Goal: Navigation & Orientation: Go to known website

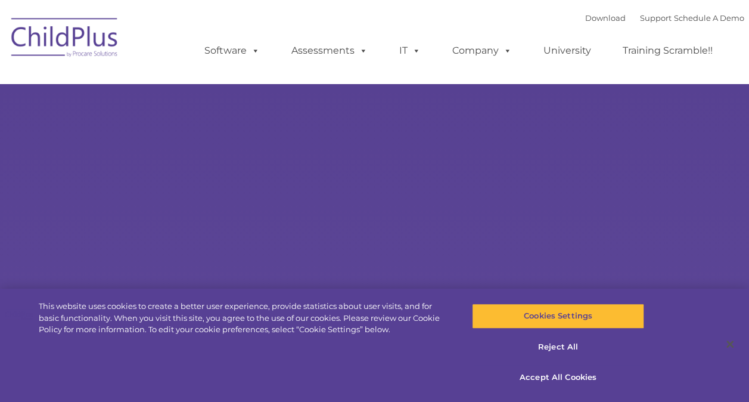
select select "MEDIUM"
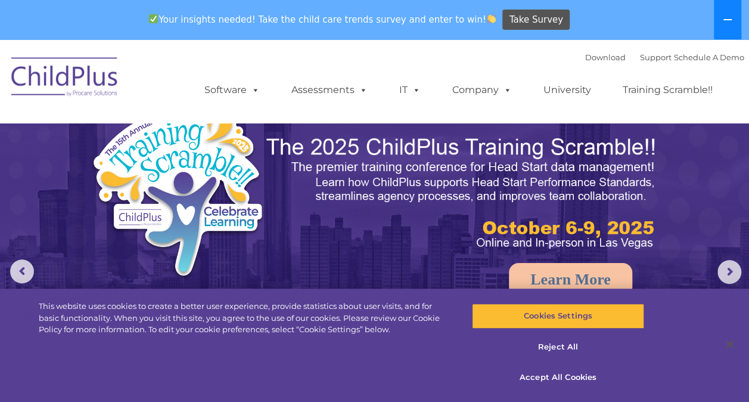
click at [730, 18] on icon at bounding box center [728, 20] width 10 height 10
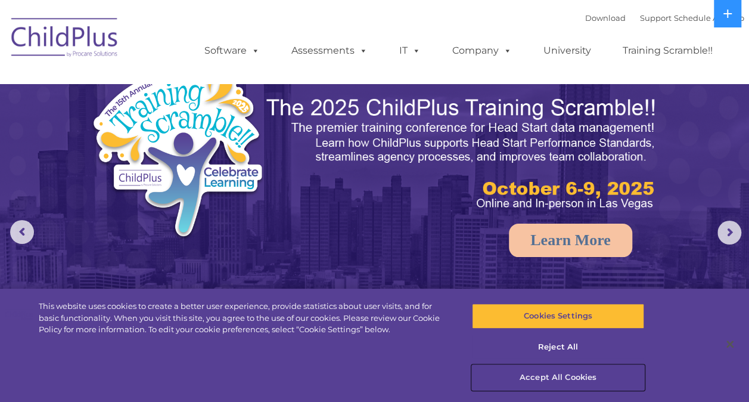
click at [564, 372] on button "Accept All Cookies" at bounding box center [558, 377] width 172 height 25
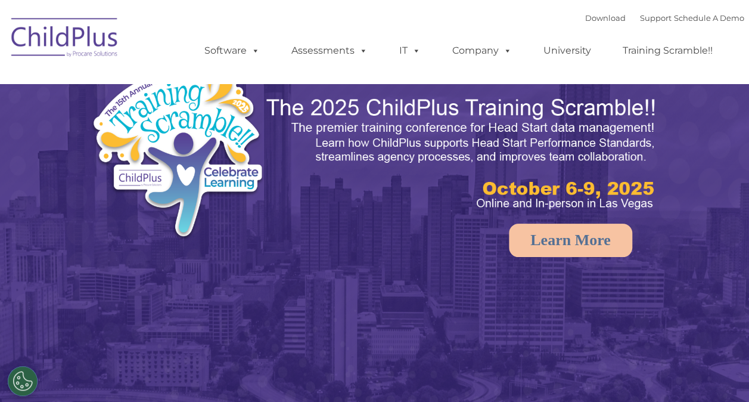
select select "MEDIUM"
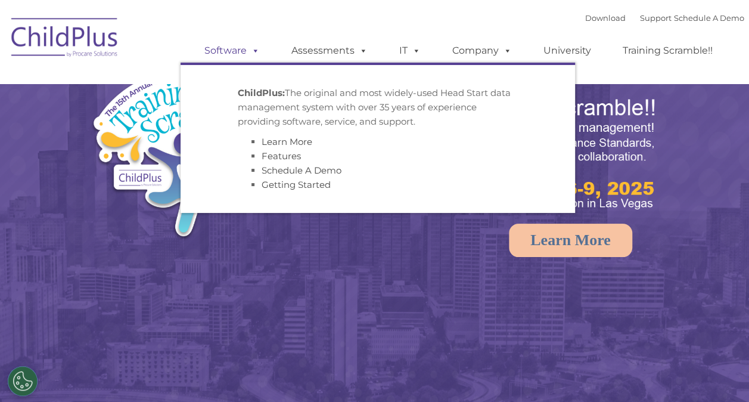
select select "MEDIUM"
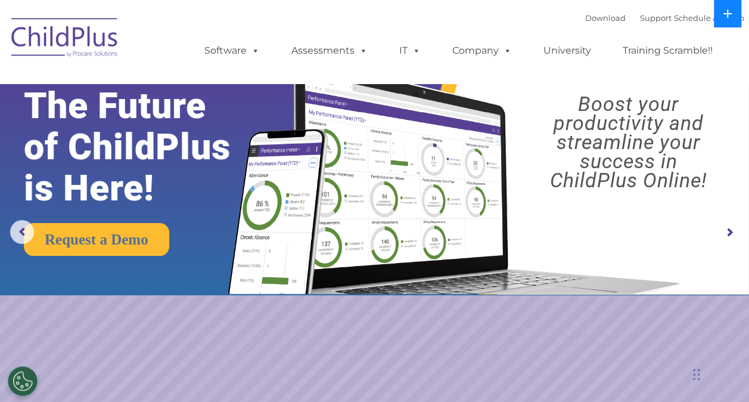
click at [740, 20] on button at bounding box center [727, 13] width 27 height 27
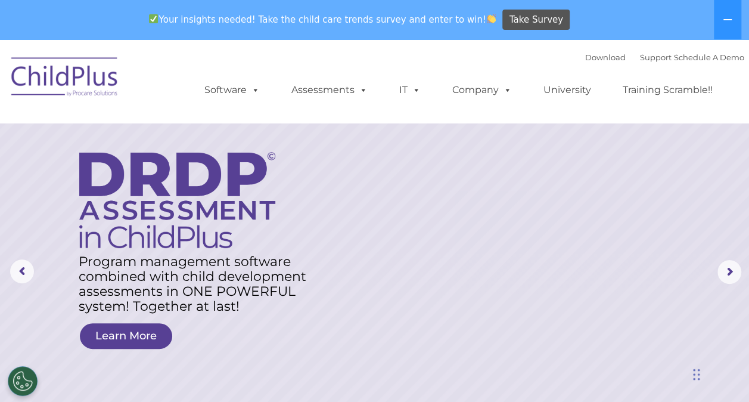
click at [20, 95] on img at bounding box center [64, 79] width 119 height 60
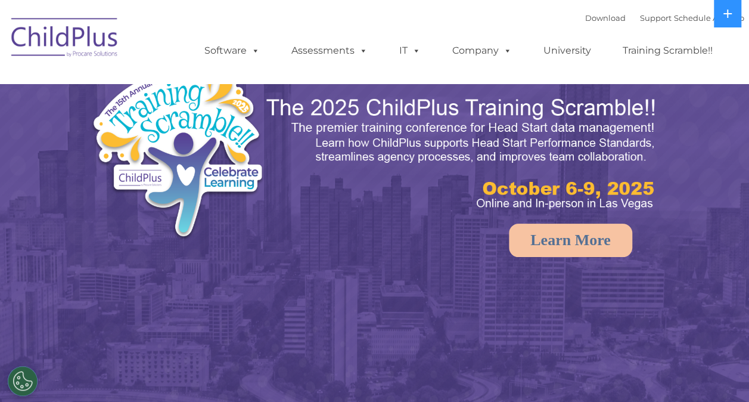
select select "MEDIUM"
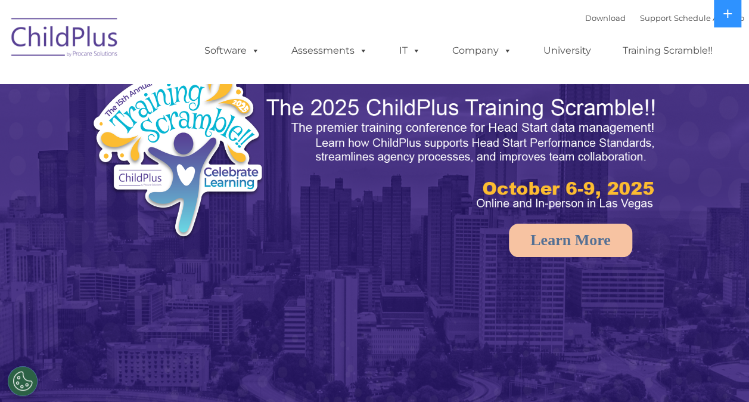
select select "MEDIUM"
